Goal: Information Seeking & Learning: Check status

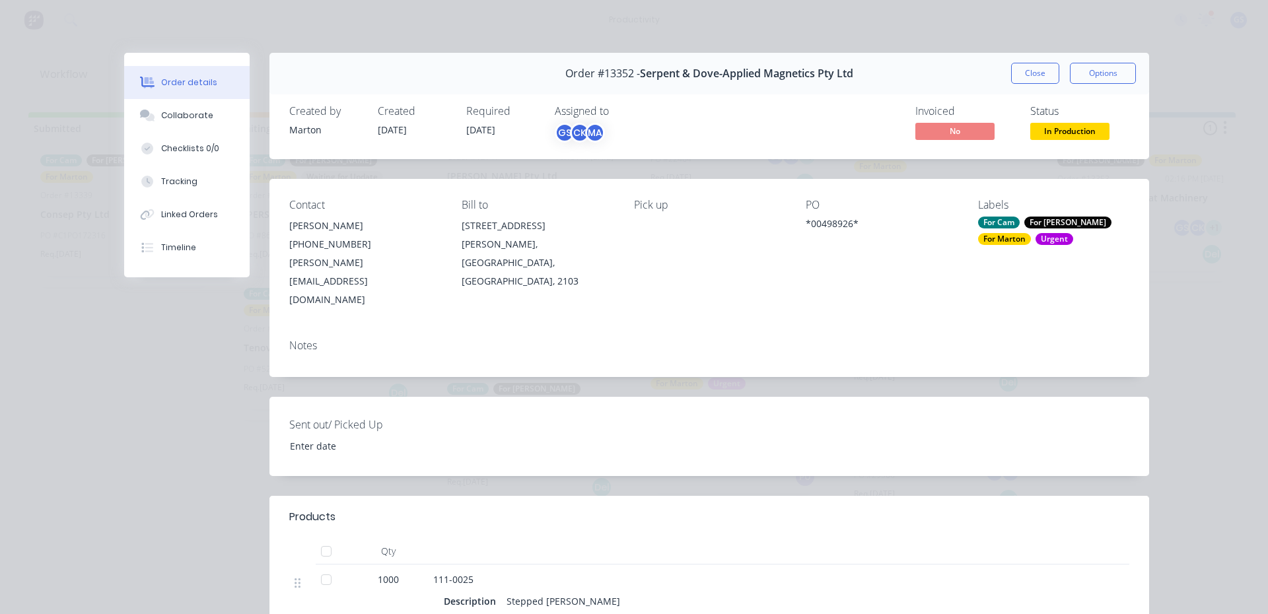
click at [1016, 85] on div "Order #13352 - Serpent & Dove-Applied Magnetics Pty Ltd Close Options" at bounding box center [709, 74] width 880 height 42
click at [1020, 78] on button "Close" at bounding box center [1035, 73] width 48 height 21
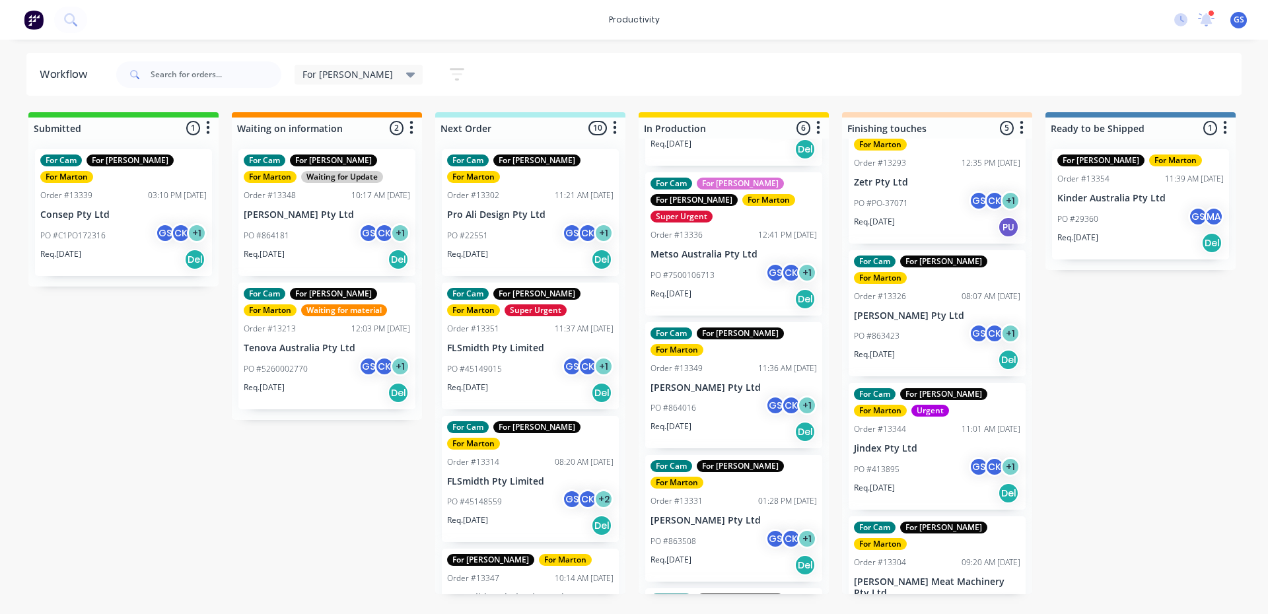
scroll to position [327, 0]
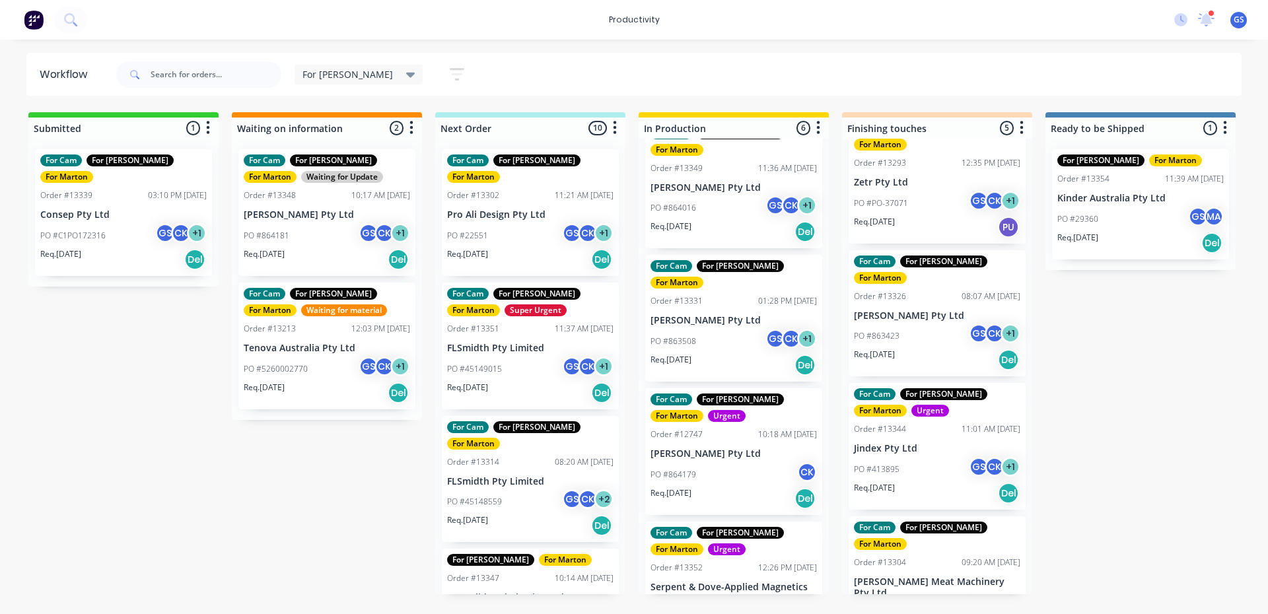
click at [740, 448] on p "[PERSON_NAME] Pty Ltd" at bounding box center [734, 453] width 166 height 11
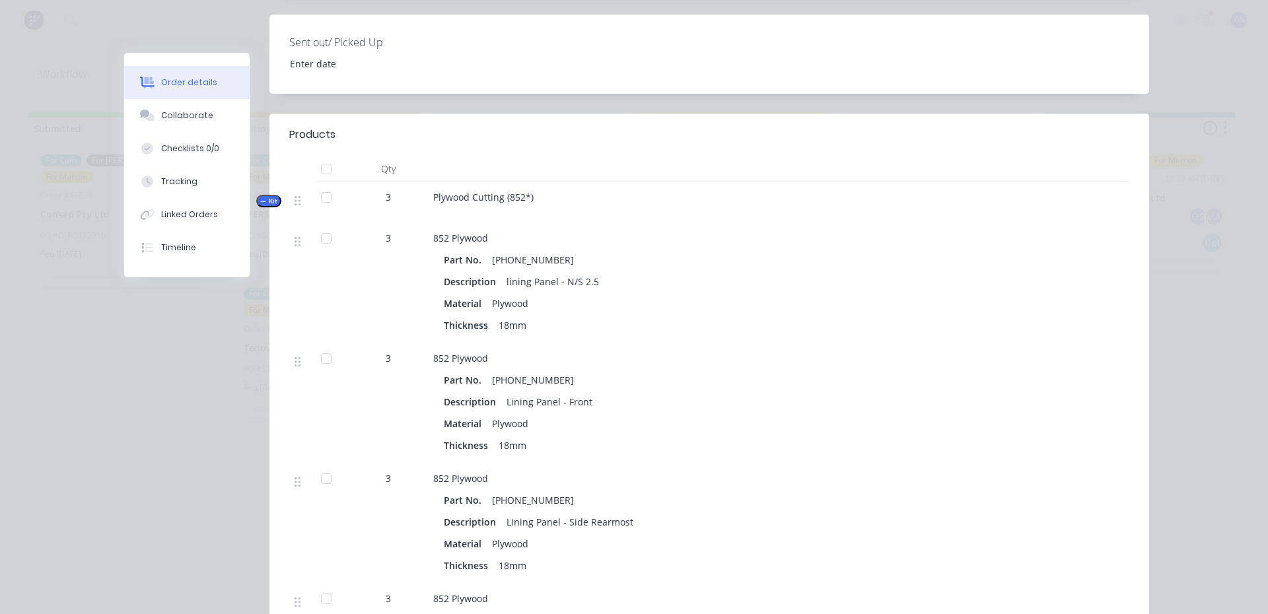
scroll to position [0, 0]
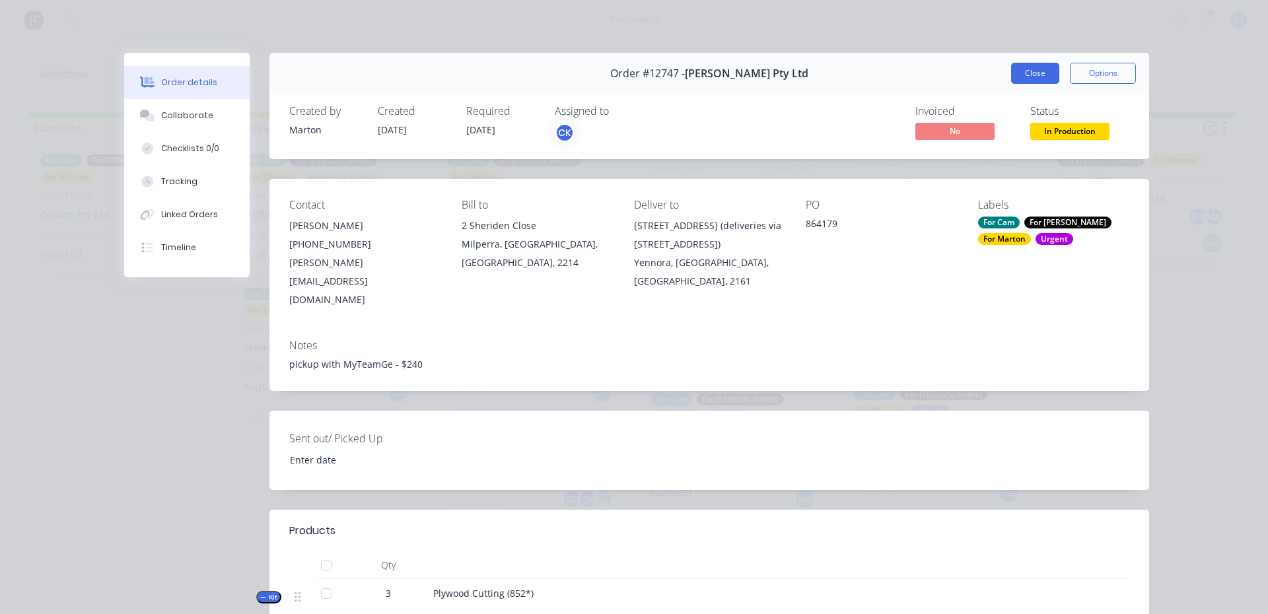
click at [1011, 75] on button "Close" at bounding box center [1035, 73] width 48 height 21
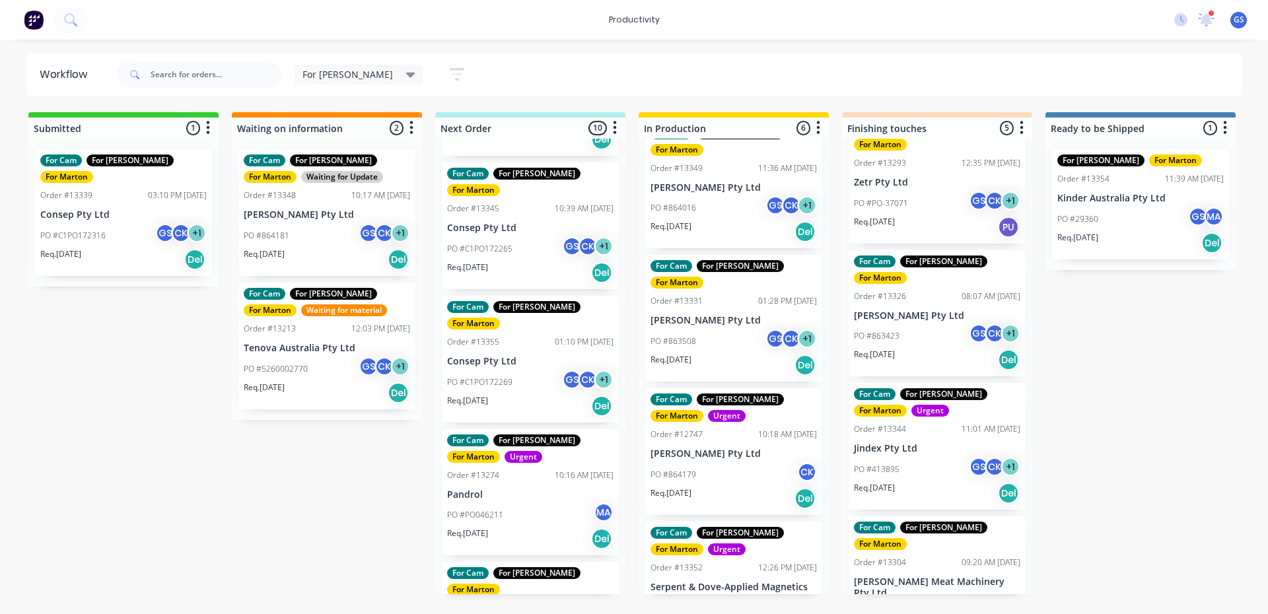
scroll to position [727, 0]
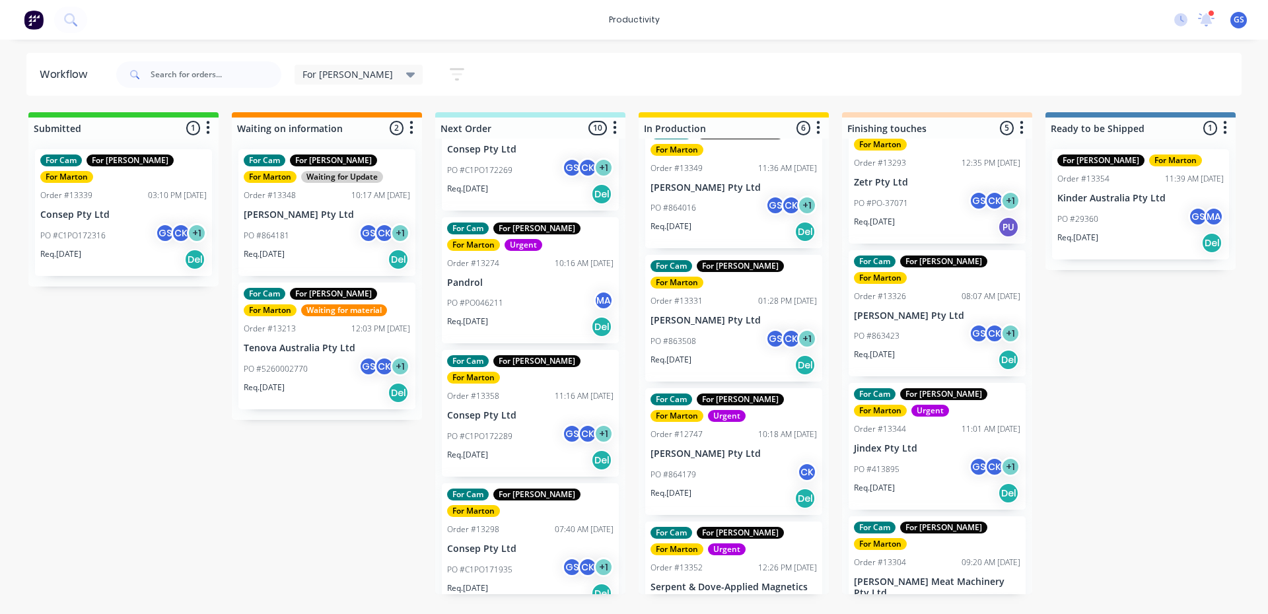
drag, startPoint x: 558, startPoint y: 230, endPoint x: 540, endPoint y: 226, distance: 18.9
click at [540, 226] on div "For Cam For [PERSON_NAME] For [PERSON_NAME] Order #13302 11:21 AM [DATE] Pro Al…" at bounding box center [530, 367] width 190 height 456
click at [540, 291] on div "PO #PO046211 MA" at bounding box center [530, 303] width 166 height 25
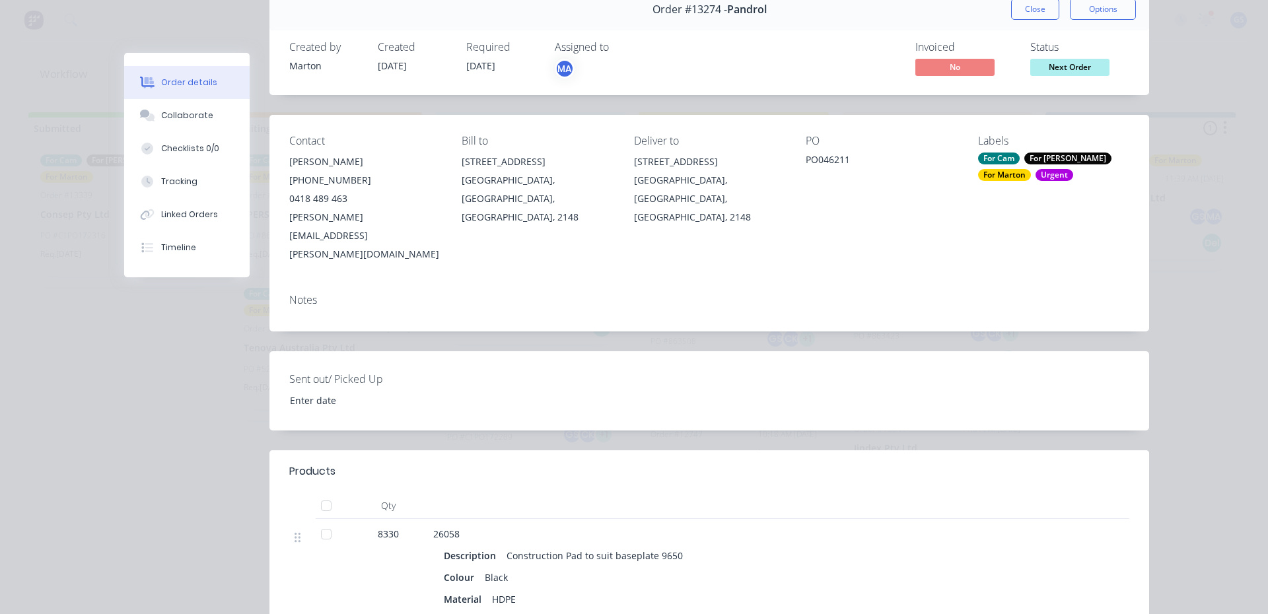
scroll to position [0, 0]
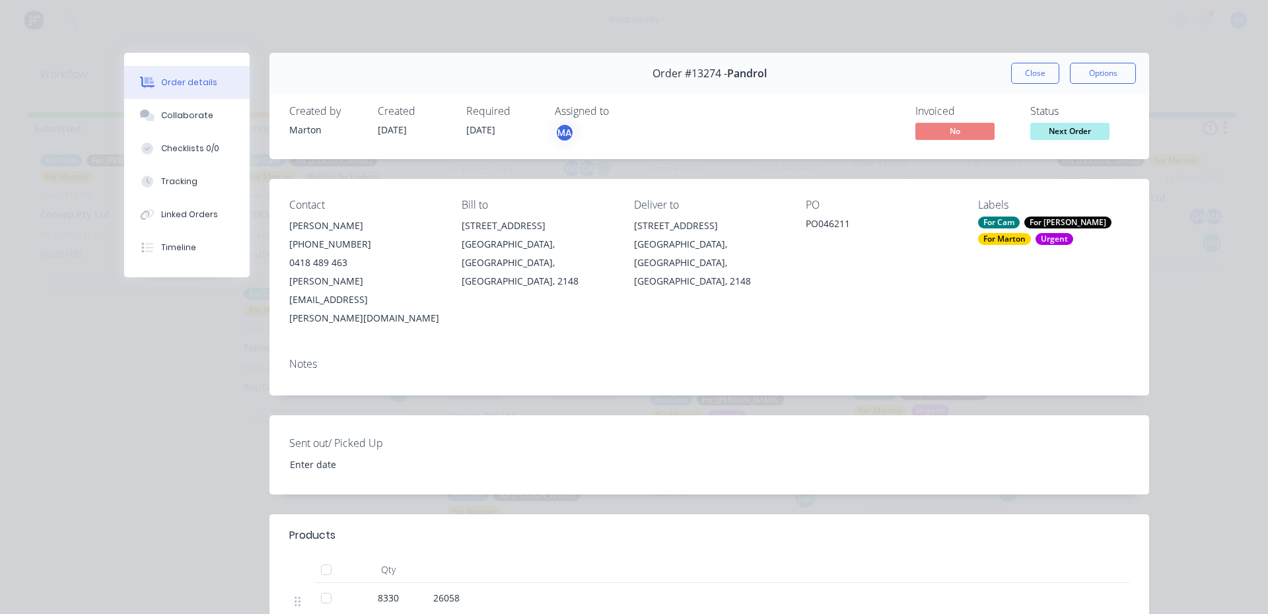
click at [1014, 67] on button "Close" at bounding box center [1035, 73] width 48 height 21
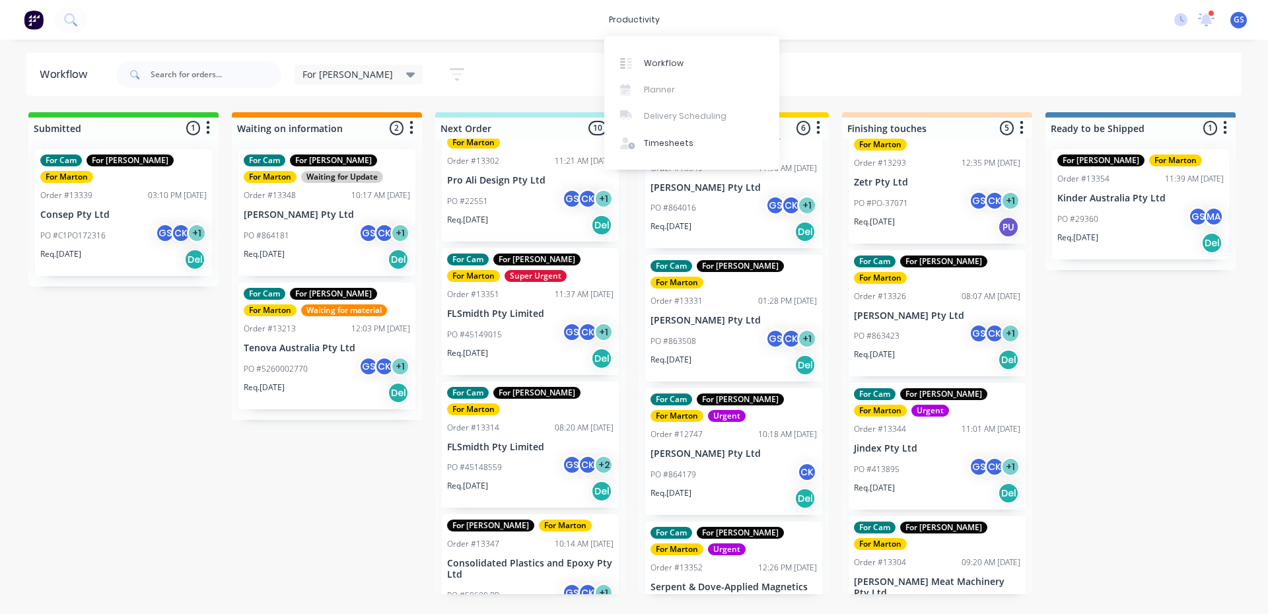
scroll to position [63, 0]
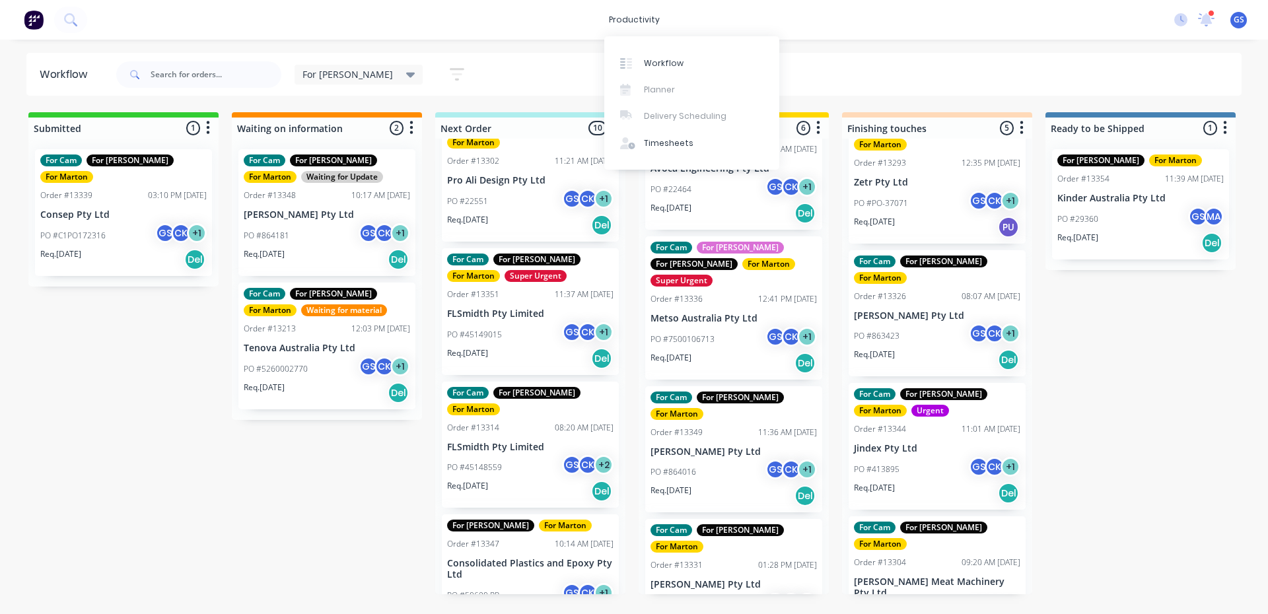
click at [892, 66] on div "For Gary Save new view None edit For Gary (Default) edit For Cam edit Marton ed…" at bounding box center [678, 75] width 1129 height 40
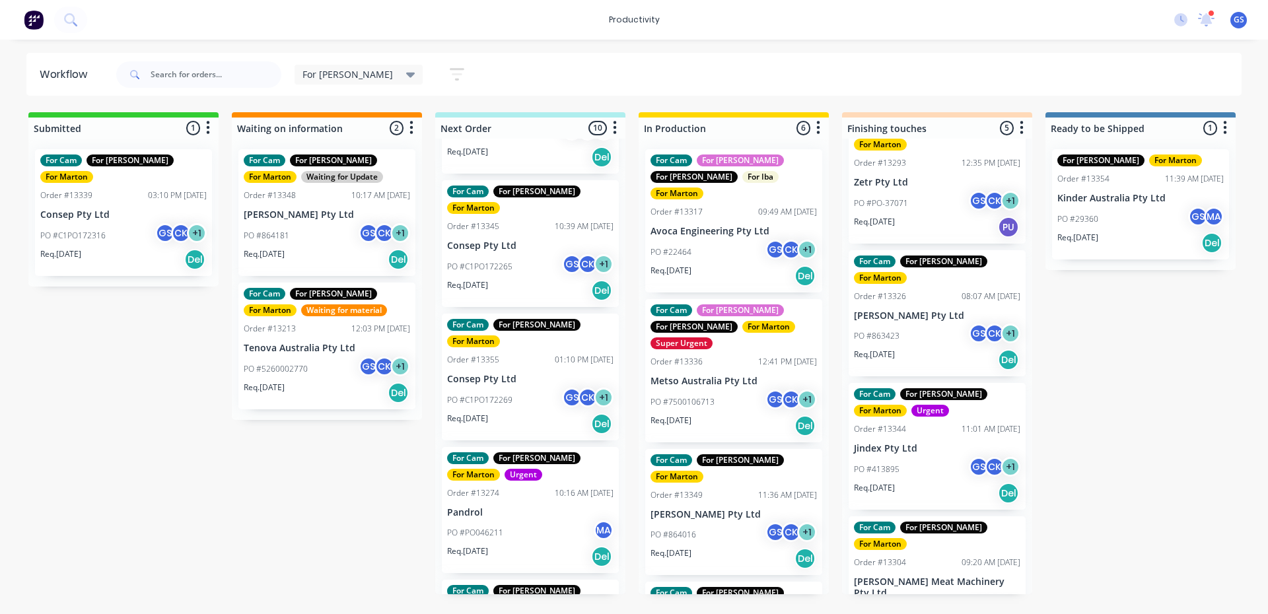
scroll to position [0, 0]
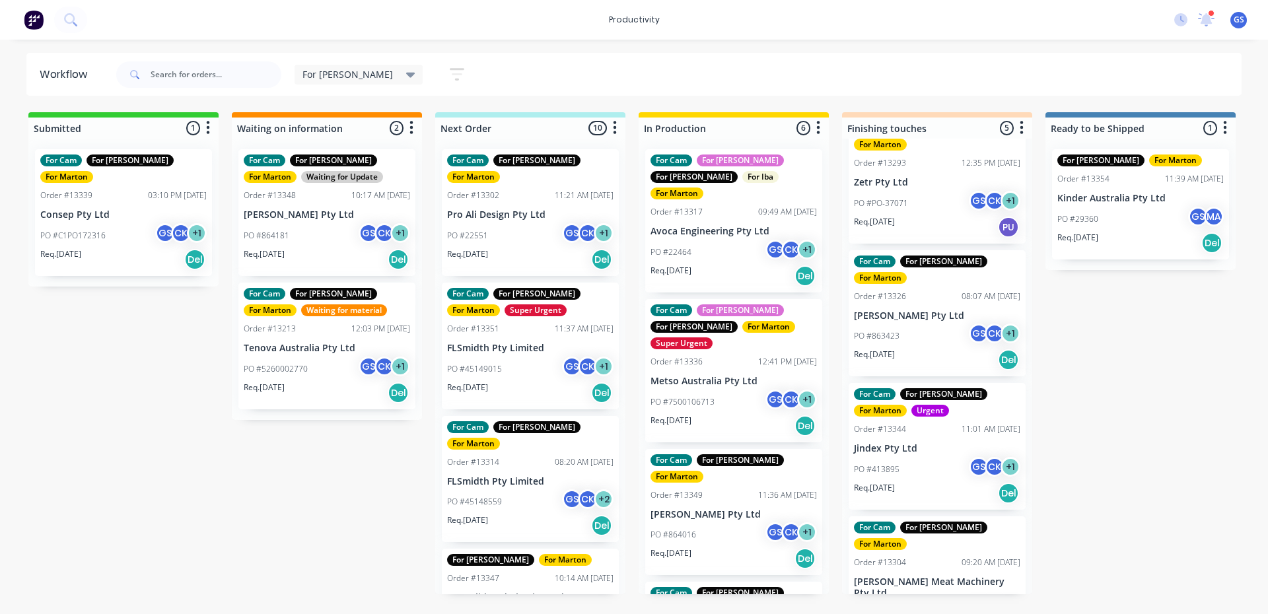
click at [1213, 15] on div at bounding box center [1211, 13] width 7 height 7
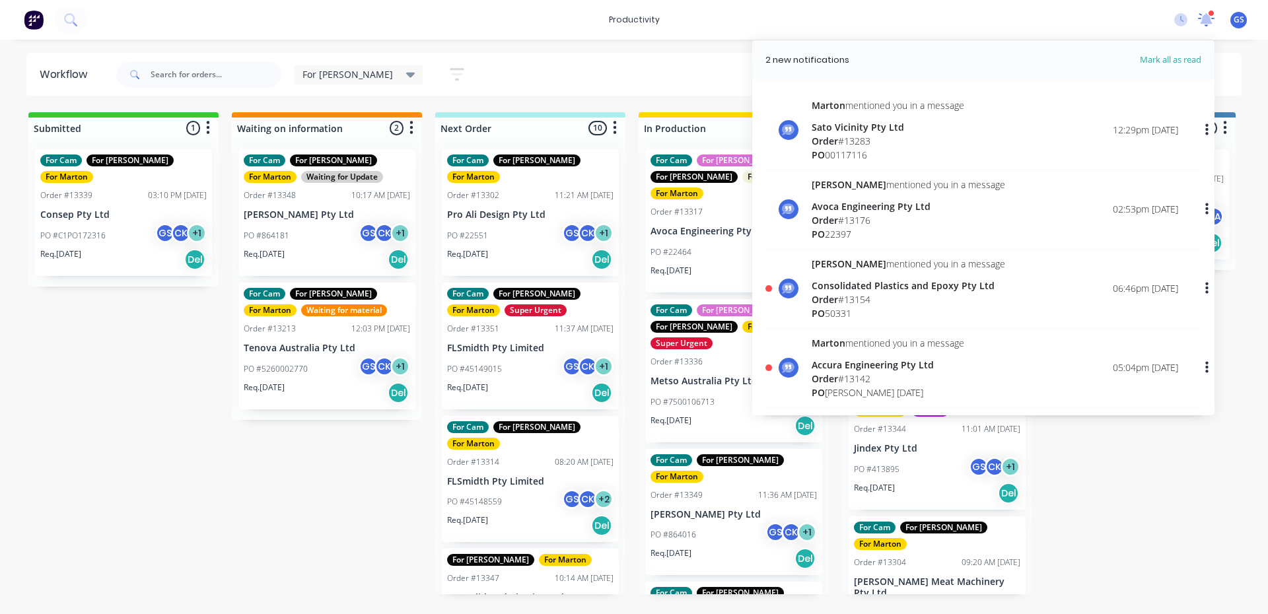
click at [1211, 21] on g at bounding box center [1206, 19] width 17 height 13
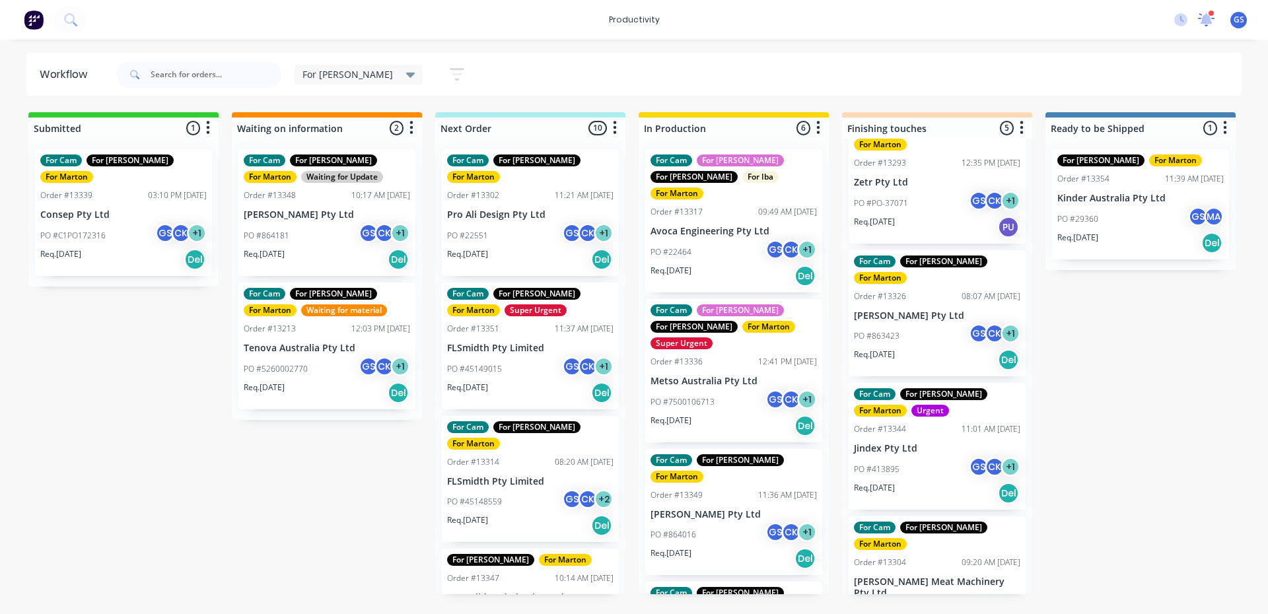
click at [1207, 26] on icon at bounding box center [1206, 19] width 17 height 13
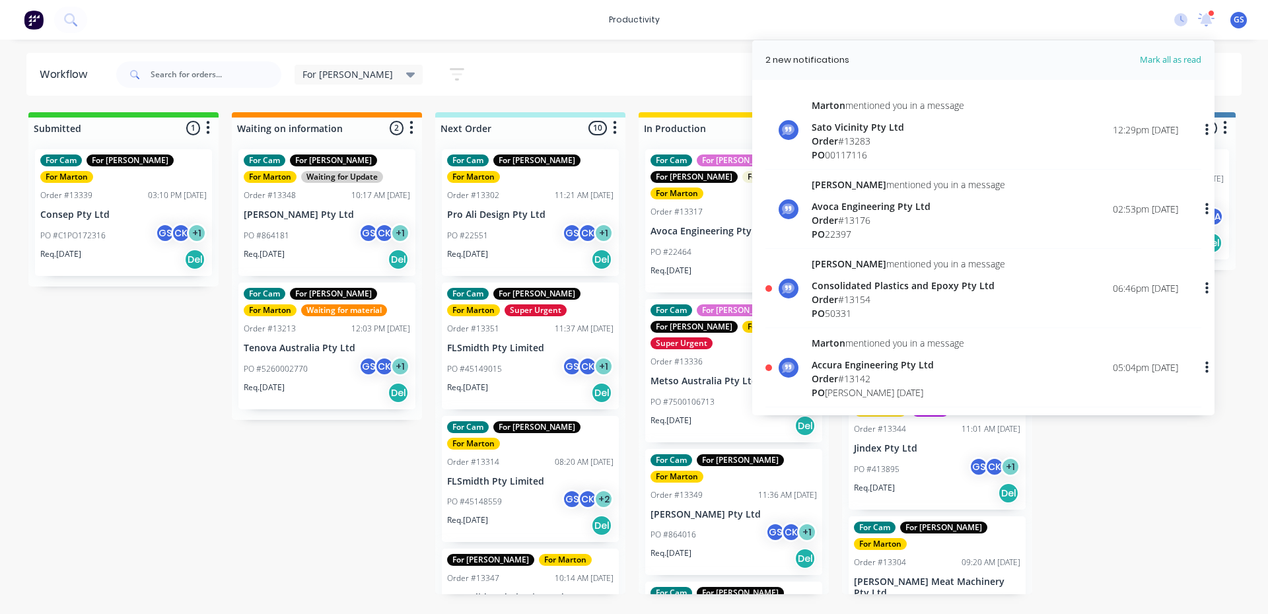
click at [507, 75] on div "For Gary Save new view None edit For Gary (Default) edit For Cam edit Marton ed…" at bounding box center [678, 75] width 1129 height 40
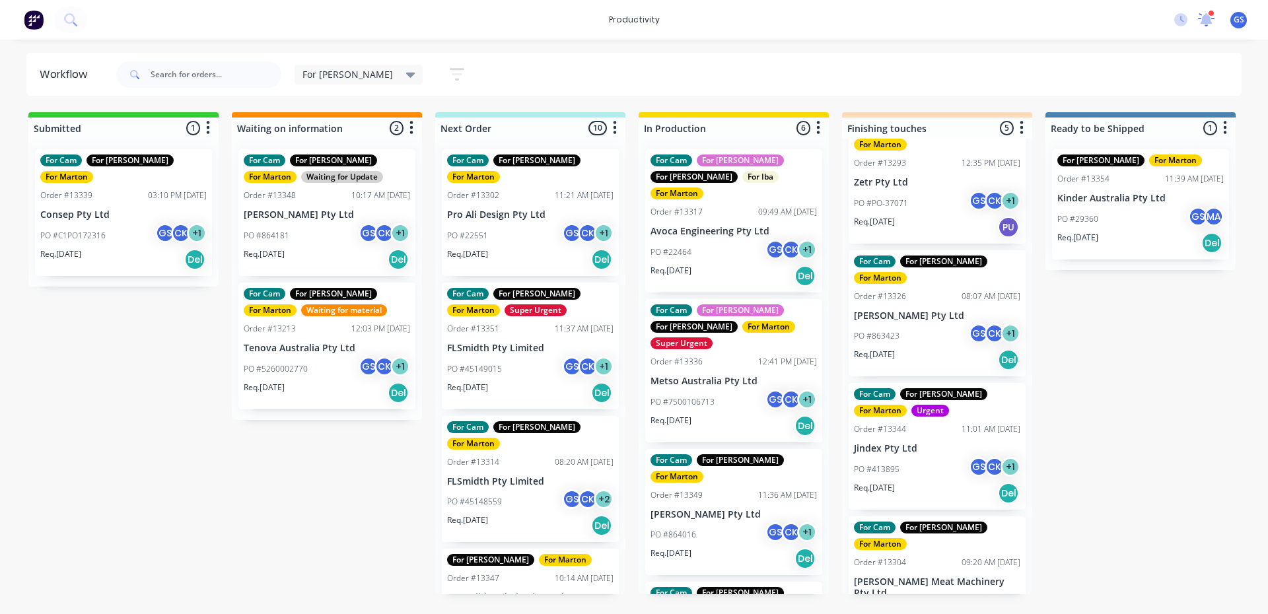
click at [1202, 22] on icon at bounding box center [1207, 18] width 12 height 11
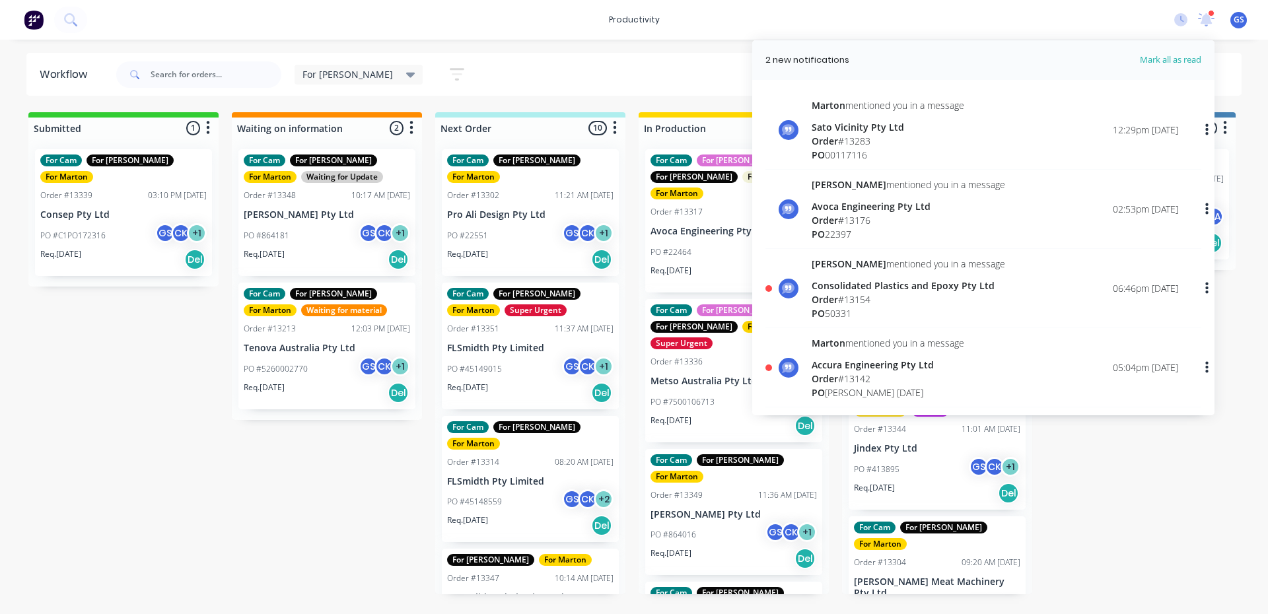
drag, startPoint x: 581, startPoint y: 82, endPoint x: 449, endPoint y: 129, distance: 139.8
click at [581, 84] on div "For Gary Save new view None edit For Gary (Default) edit For Cam edit Marton ed…" at bounding box center [678, 75] width 1129 height 40
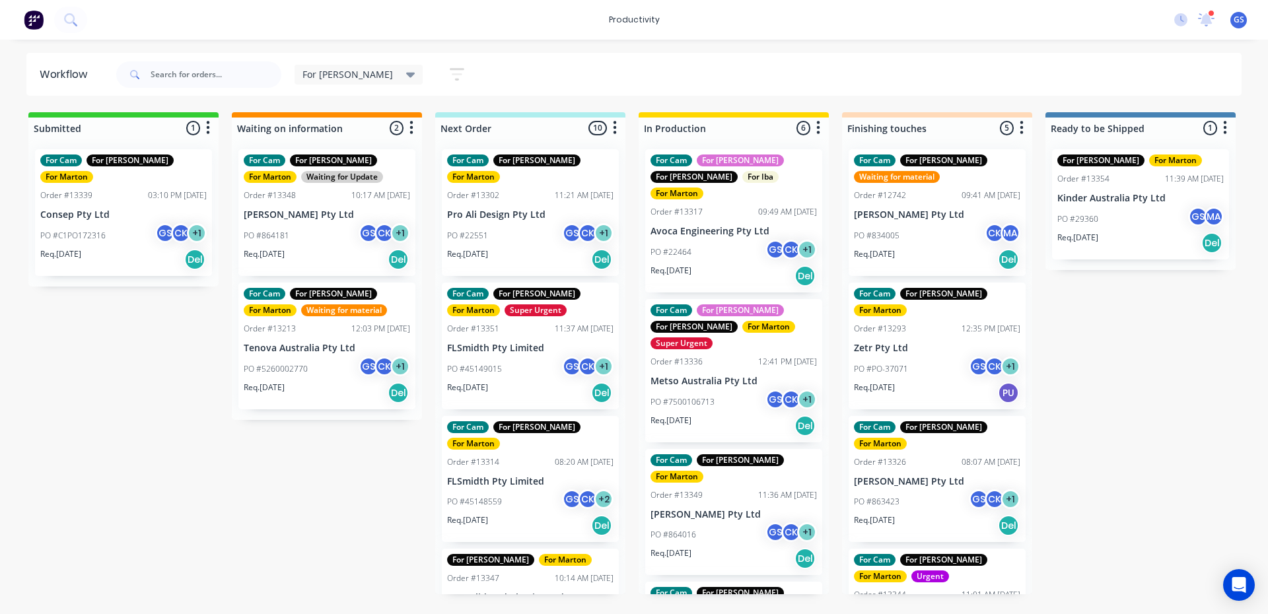
click at [535, 323] on div "Order #13351 11:37 AM [DATE]" at bounding box center [530, 329] width 166 height 12
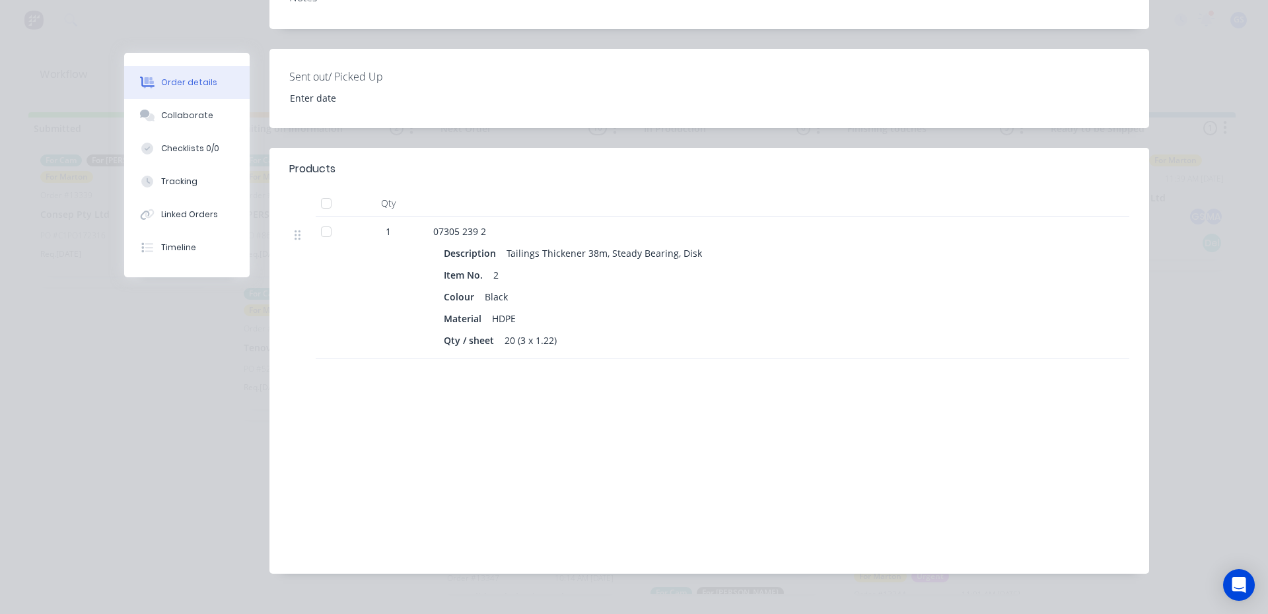
scroll to position [330, 0]
click at [209, 122] on button "Collaborate" at bounding box center [186, 115] width 125 height 33
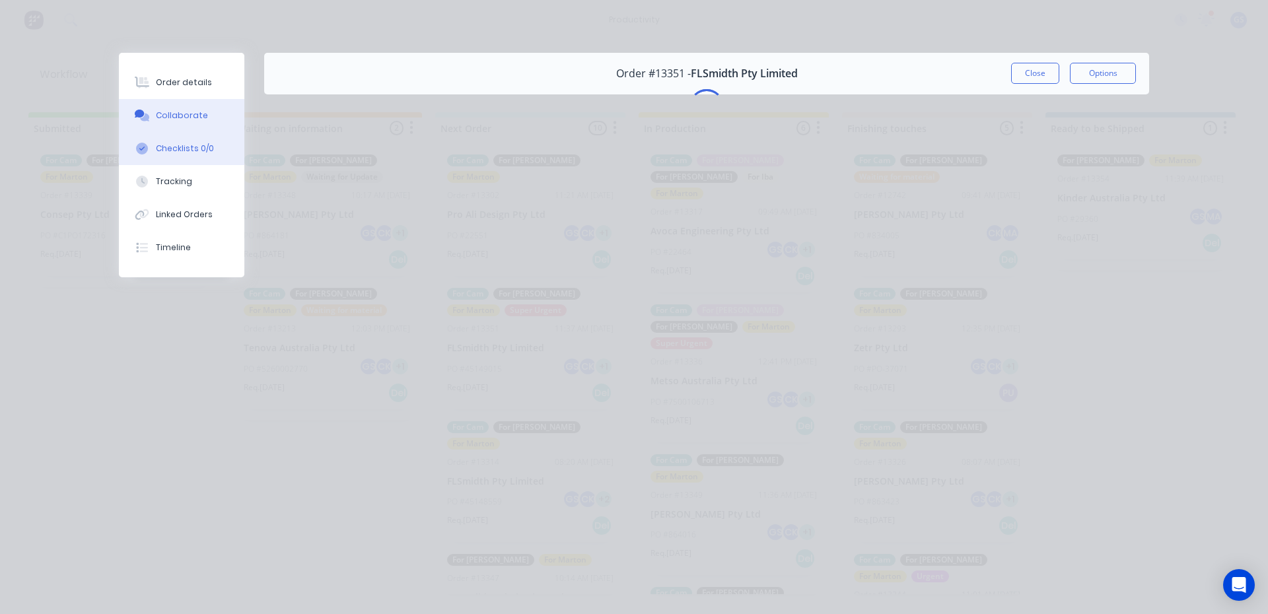
scroll to position [0, 0]
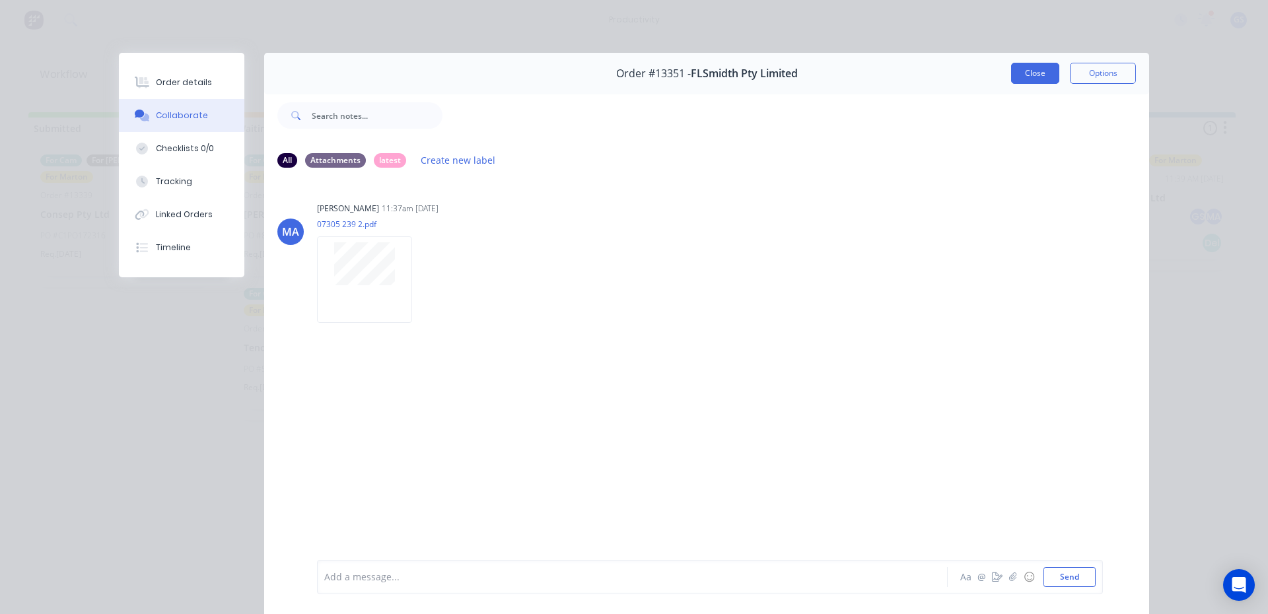
click at [1016, 77] on button "Close" at bounding box center [1035, 73] width 48 height 21
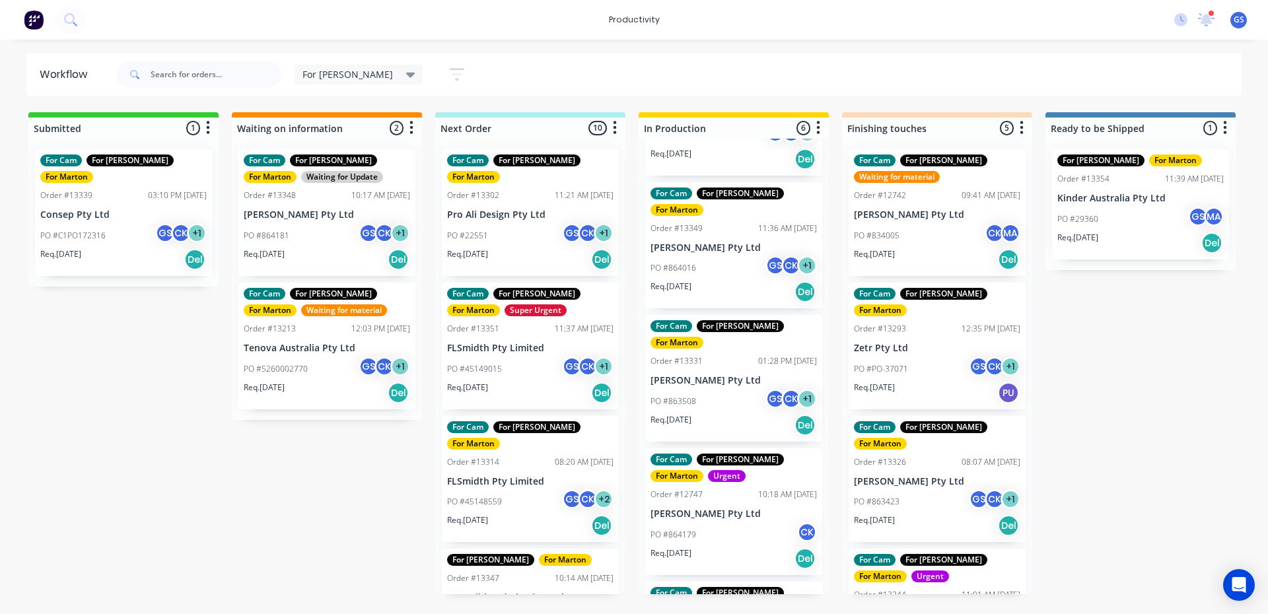
scroll to position [327, 0]
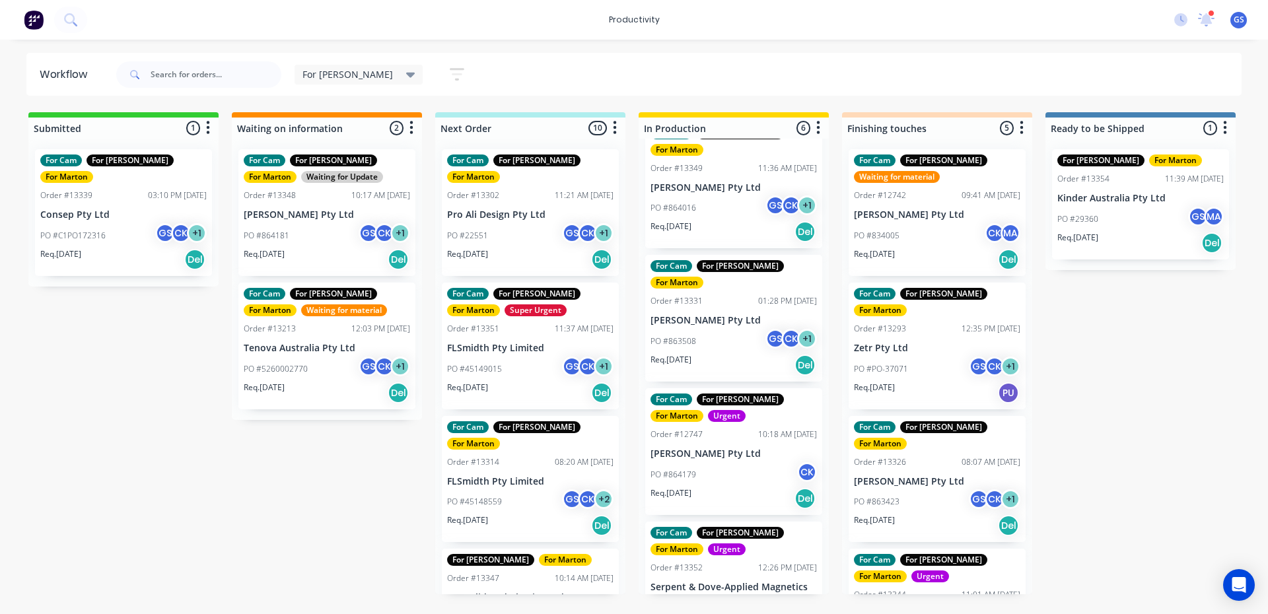
click at [521, 248] on div "Req. [DATE] Del" at bounding box center [530, 259] width 166 height 22
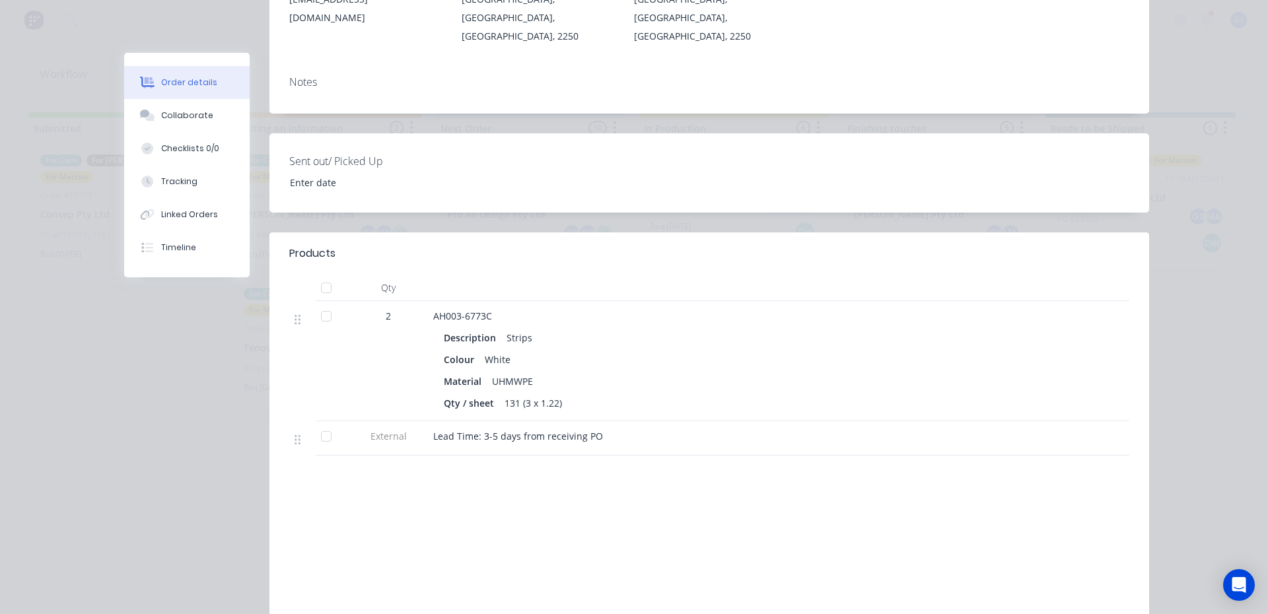
scroll to position [264, 0]
click at [180, 117] on div "Collaborate" at bounding box center [187, 116] width 52 height 12
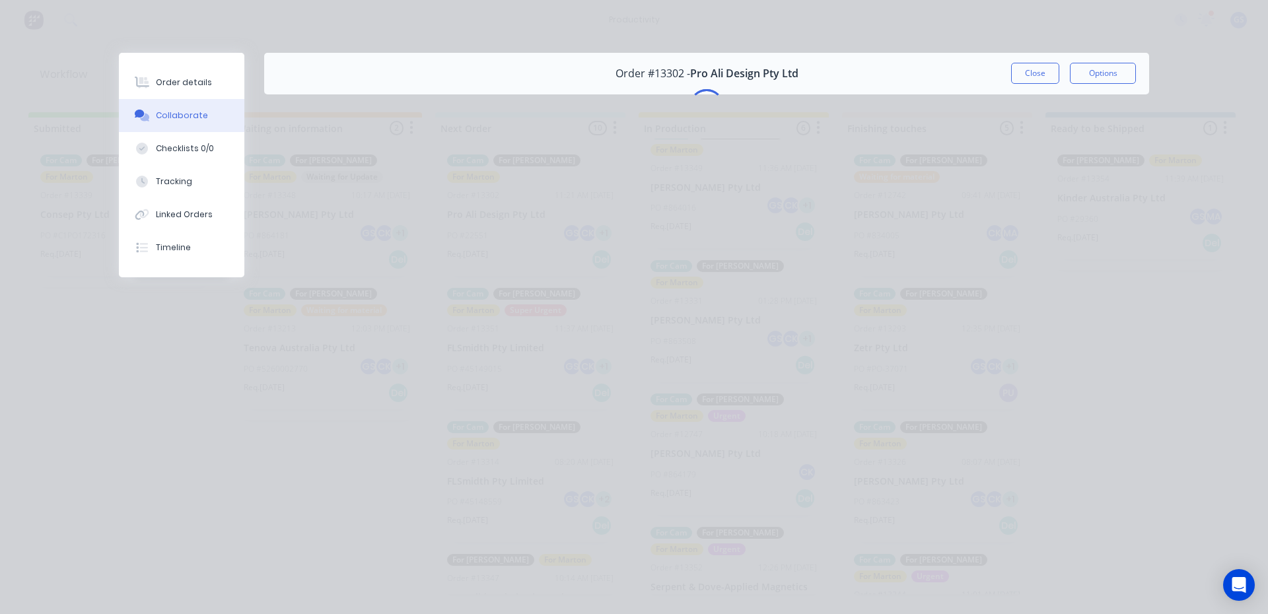
scroll to position [0, 0]
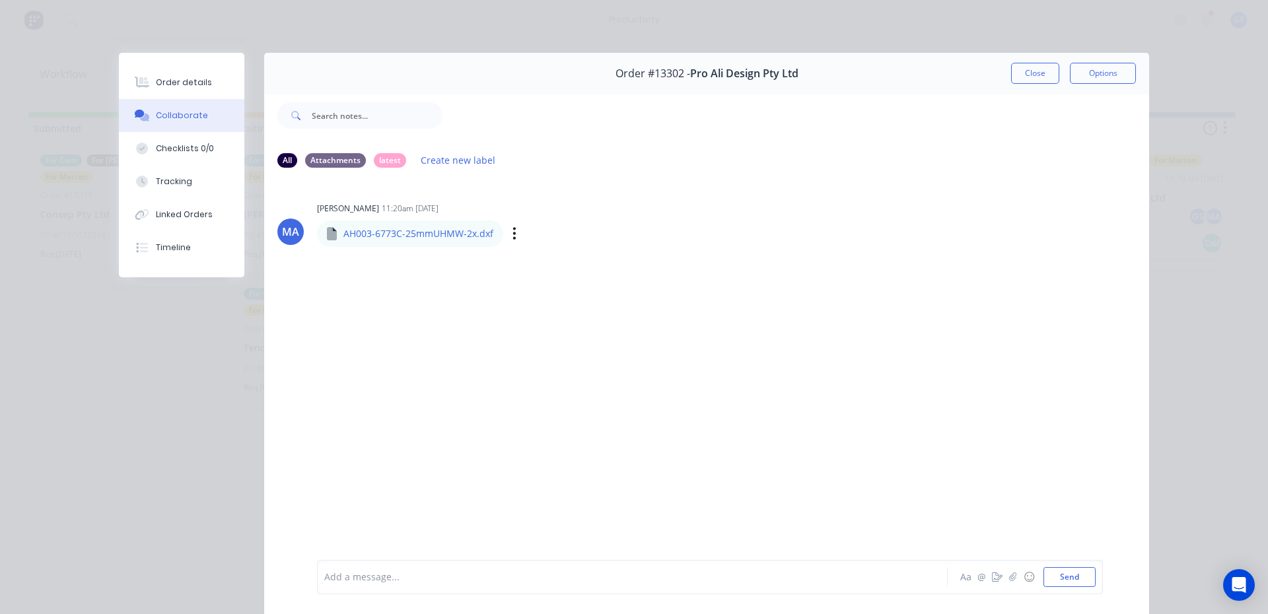
click at [384, 223] on div "AH003-6773C-25mmUHMW-2x.dxf" at bounding box center [484, 225] width 334 height 12
click at [391, 232] on div "AH003-6773C-25mmUHMW-2x.dxf AH003-6773C-25mmUHMW-2x.dxf Labels Download" at bounding box center [484, 233] width 334 height 28
click at [327, 234] on icon at bounding box center [332, 233] width 10 height 13
click at [427, 236] on p "AH003-6773C-25mmUHMW-2x.dxf" at bounding box center [418, 233] width 150 height 13
click at [327, 234] on icon at bounding box center [332, 233] width 10 height 13
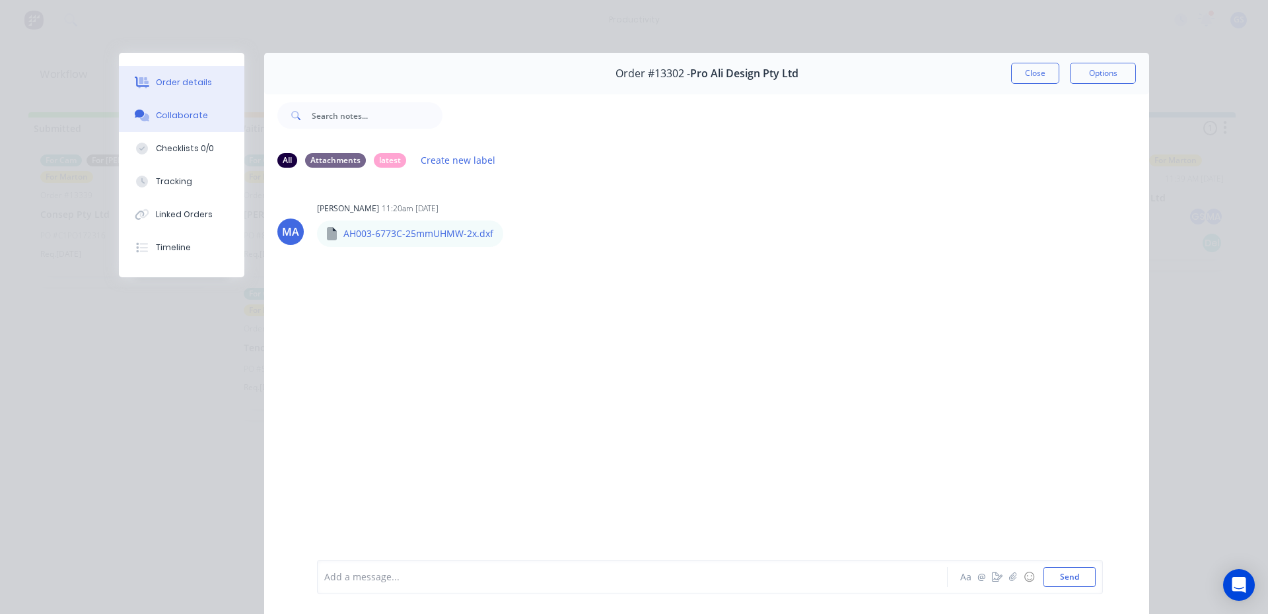
click at [198, 85] on div "Order details" at bounding box center [184, 83] width 56 height 12
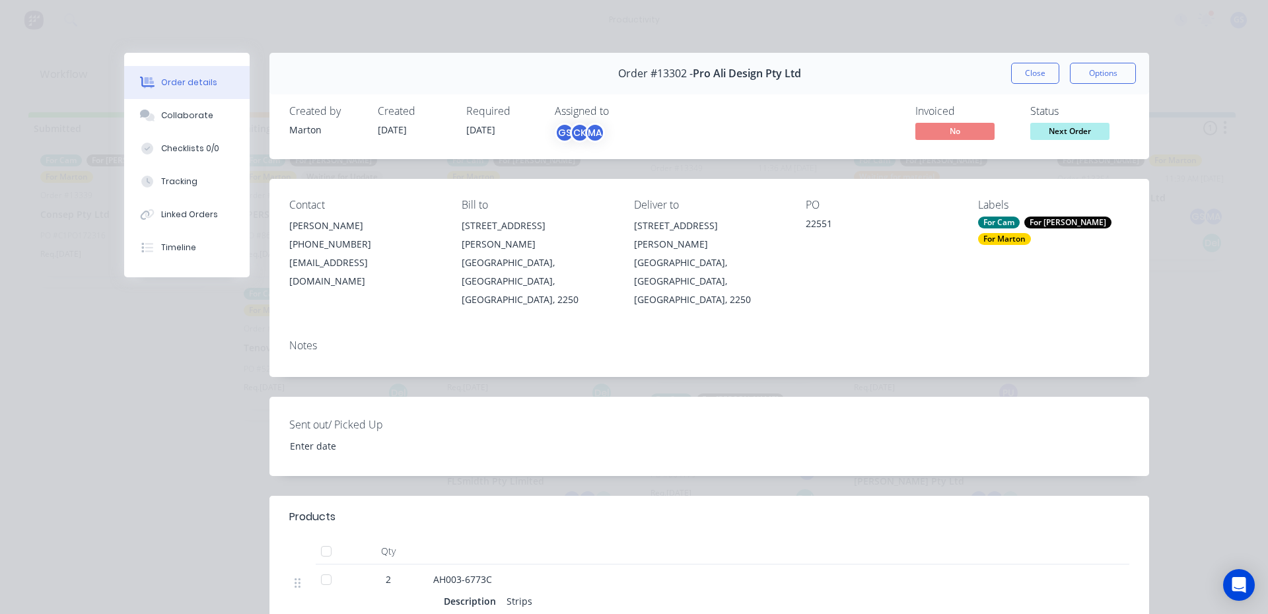
click at [1016, 71] on button "Close" at bounding box center [1035, 73] width 48 height 21
